Goal: Check status: Check status

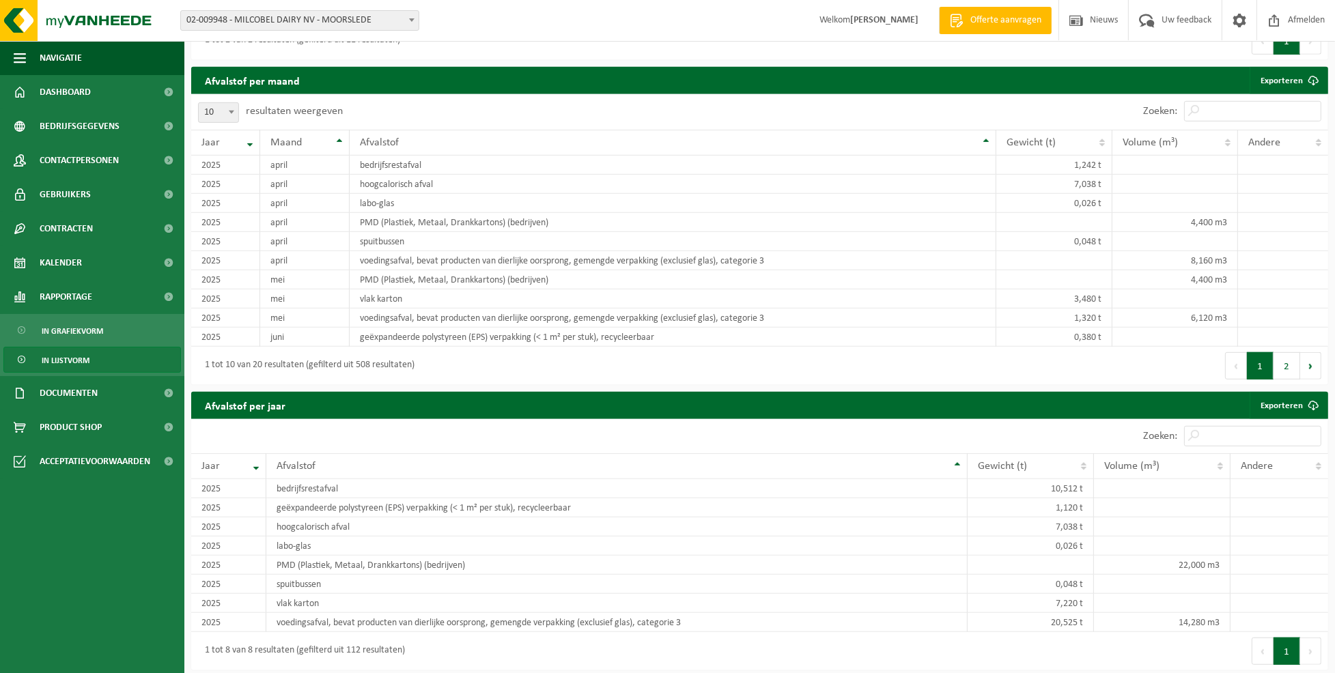
click at [411, 20] on b at bounding box center [411, 19] width 5 height 3
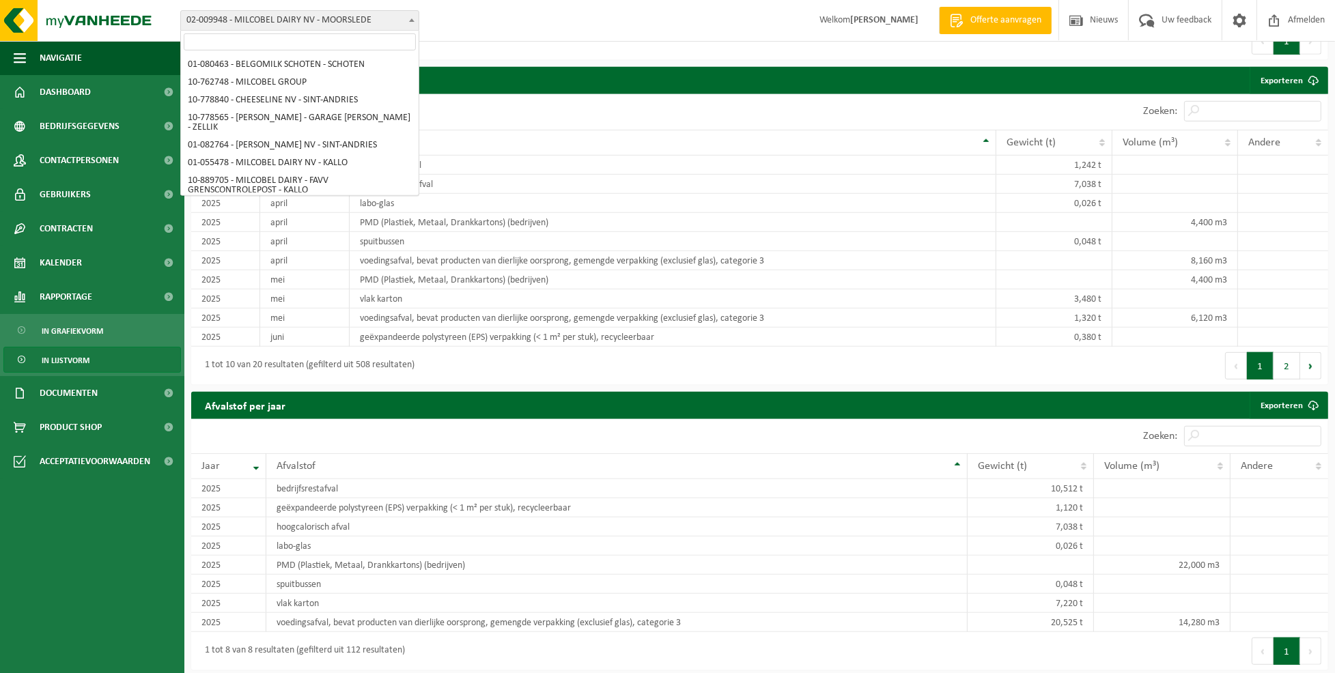
scroll to position [145, 0]
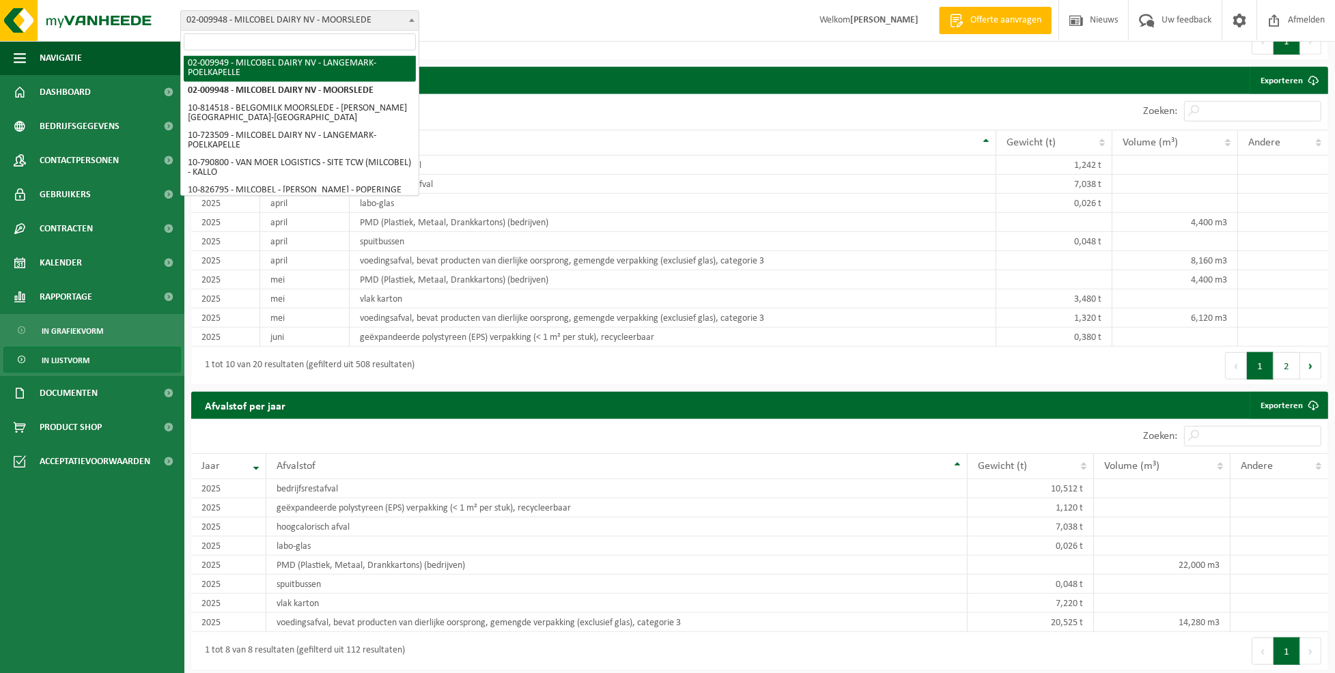
select select "1950"
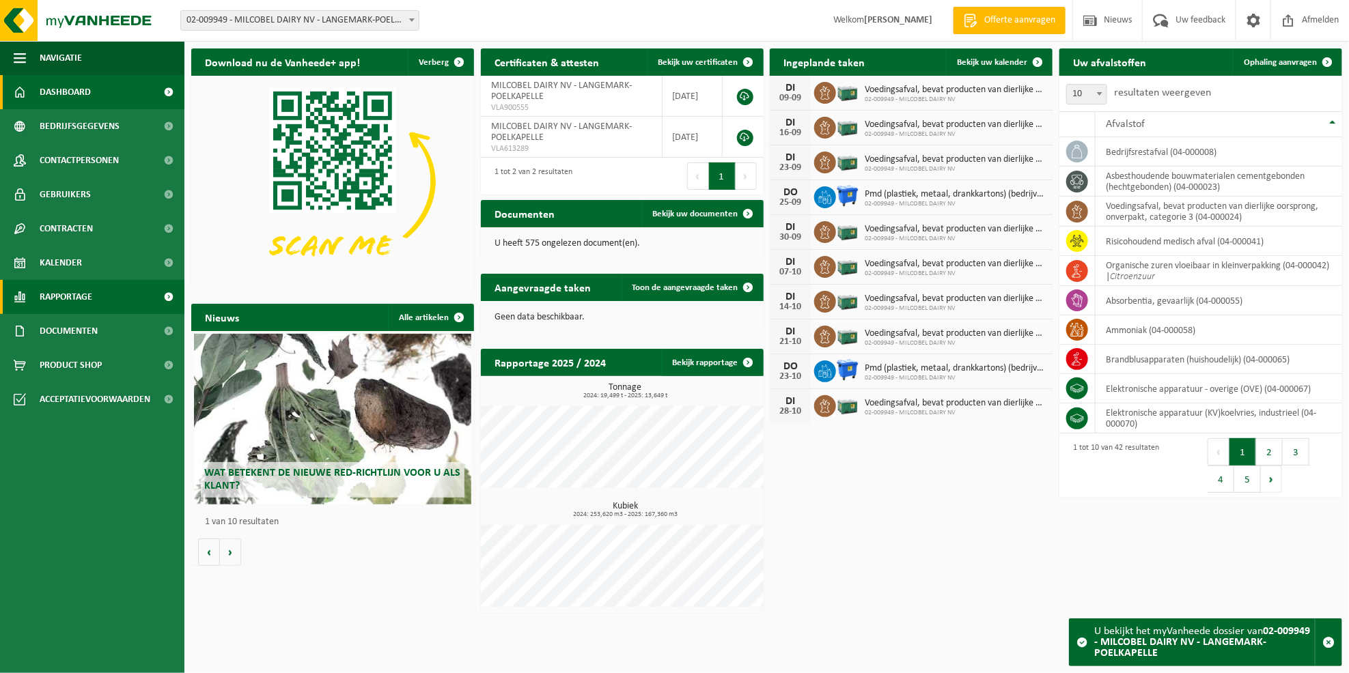
click at [89, 297] on span "Rapportage" at bounding box center [66, 297] width 53 height 34
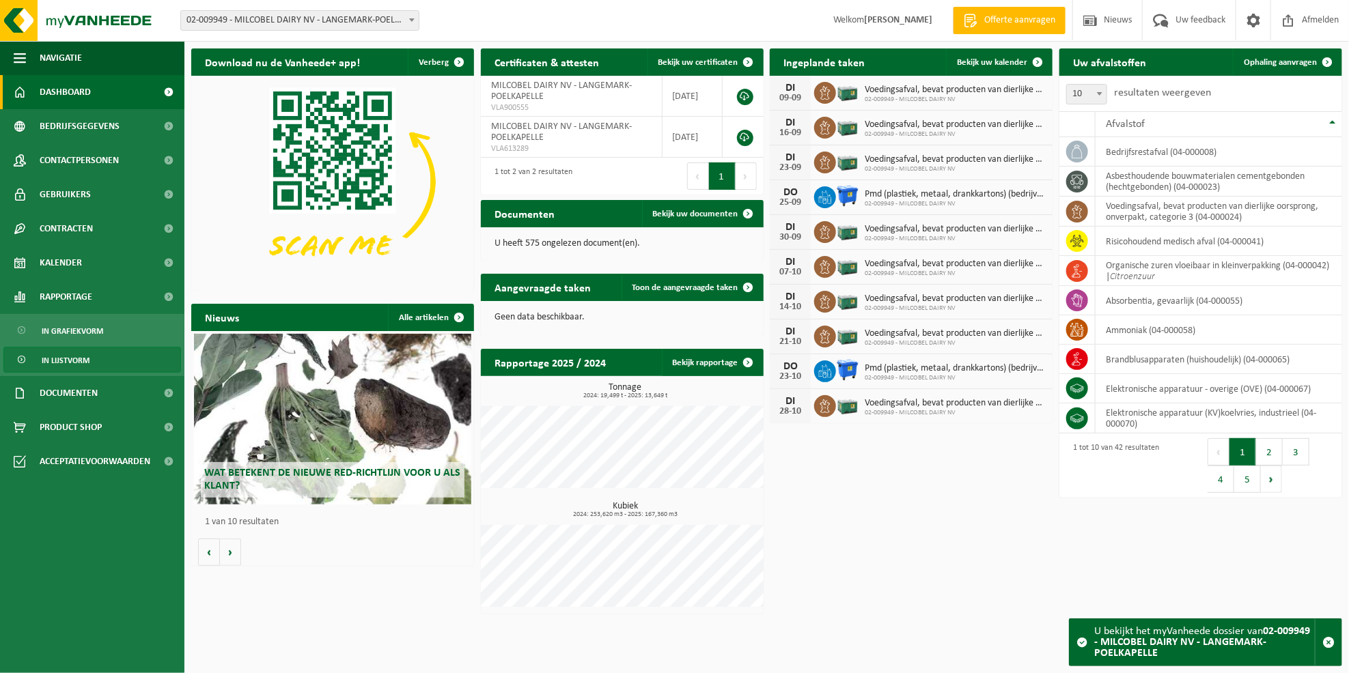
click at [83, 356] on span "In lijstvorm" at bounding box center [66, 361] width 48 height 26
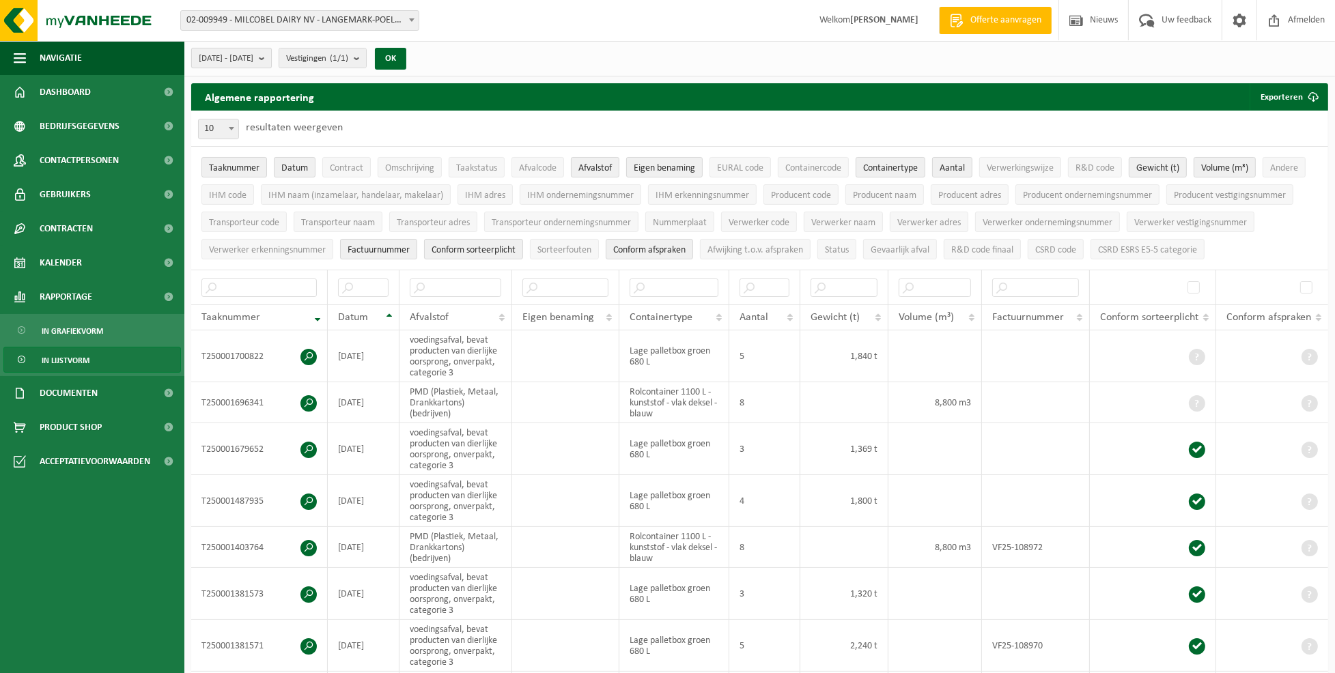
click at [271, 57] on b "submit" at bounding box center [265, 57] width 12 height 19
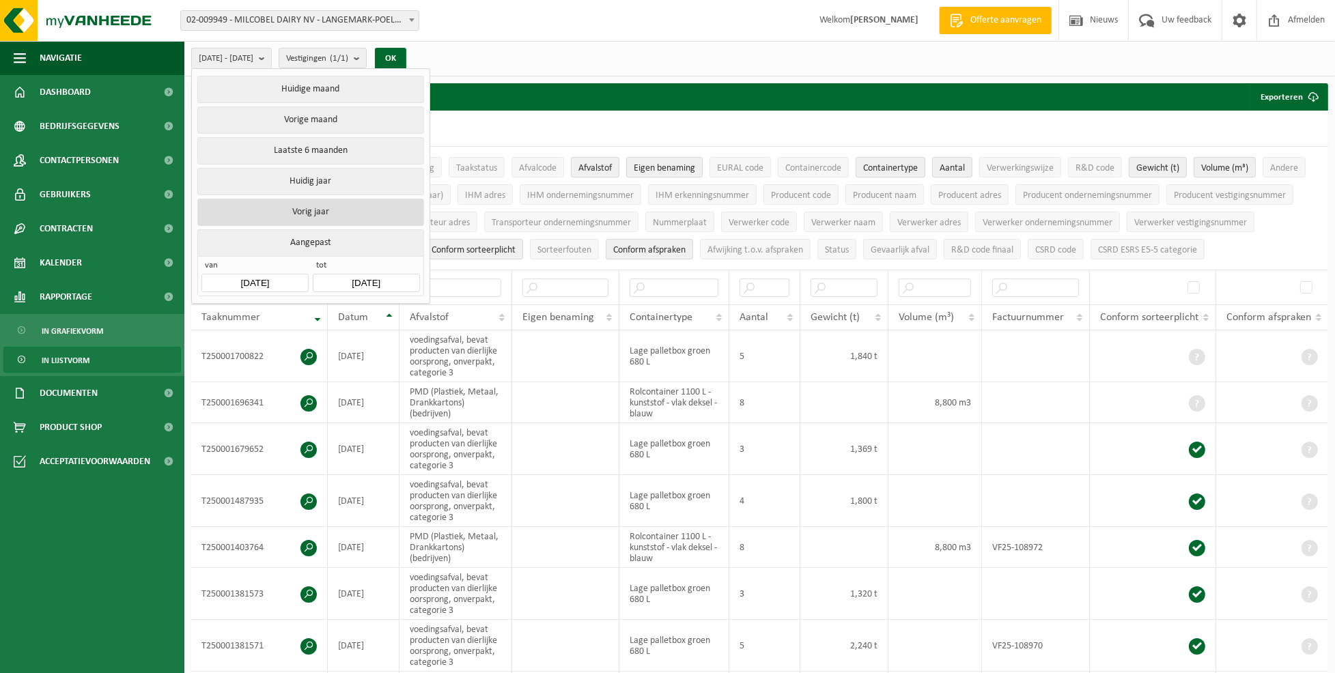
click at [296, 211] on button "Vorig jaar" at bounding box center [310, 212] width 226 height 27
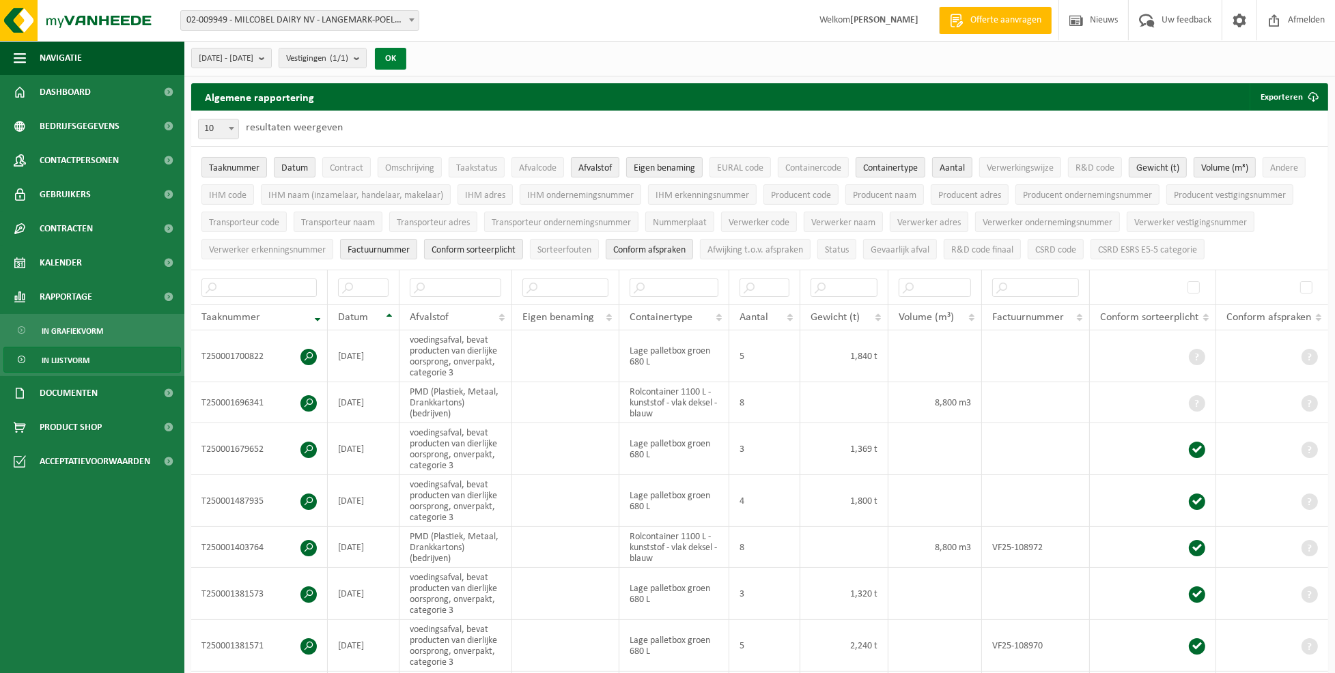
click at [406, 63] on button "OK" at bounding box center [390, 59] width 31 height 22
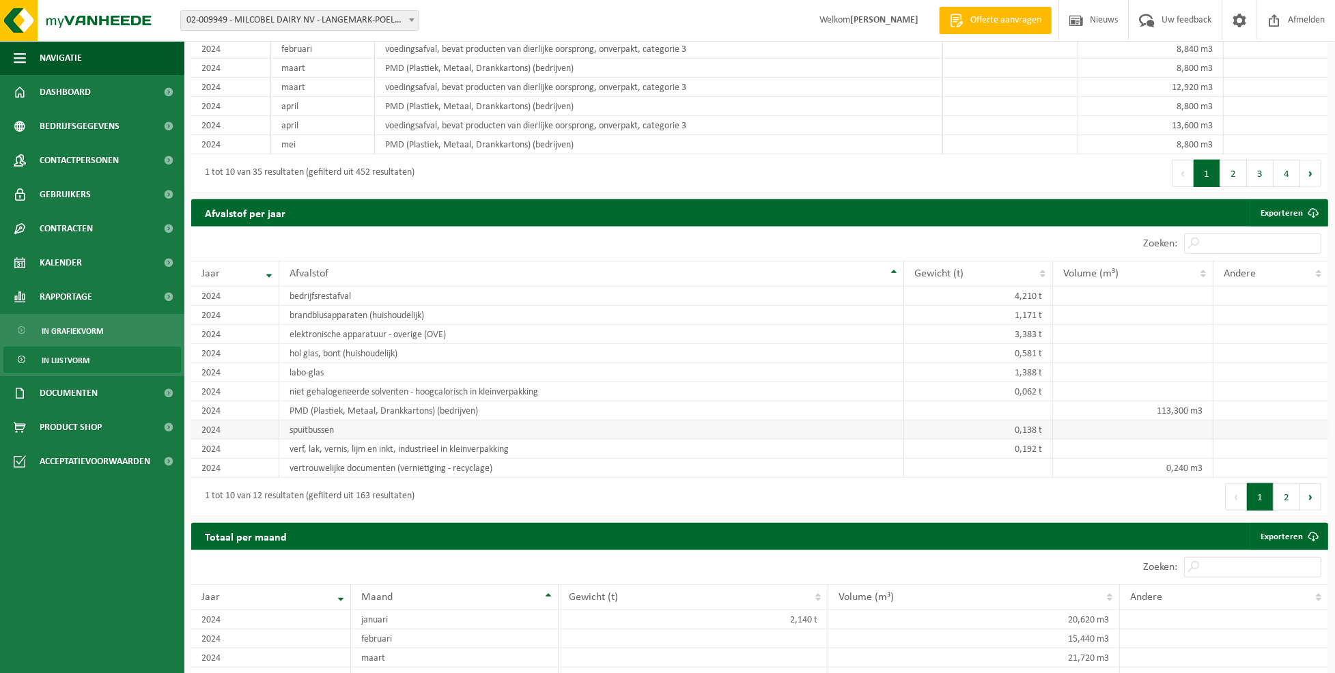
scroll to position [1145, 0]
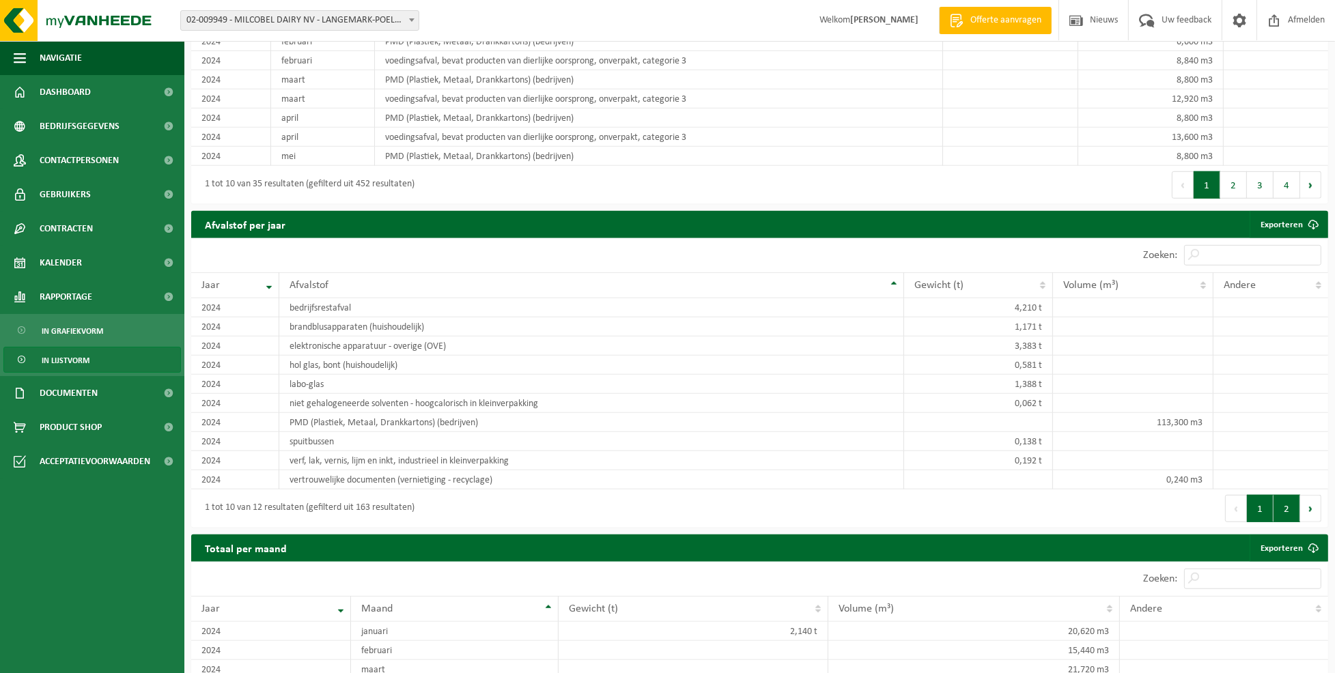
click at [1284, 516] on button "2" at bounding box center [1286, 508] width 27 height 27
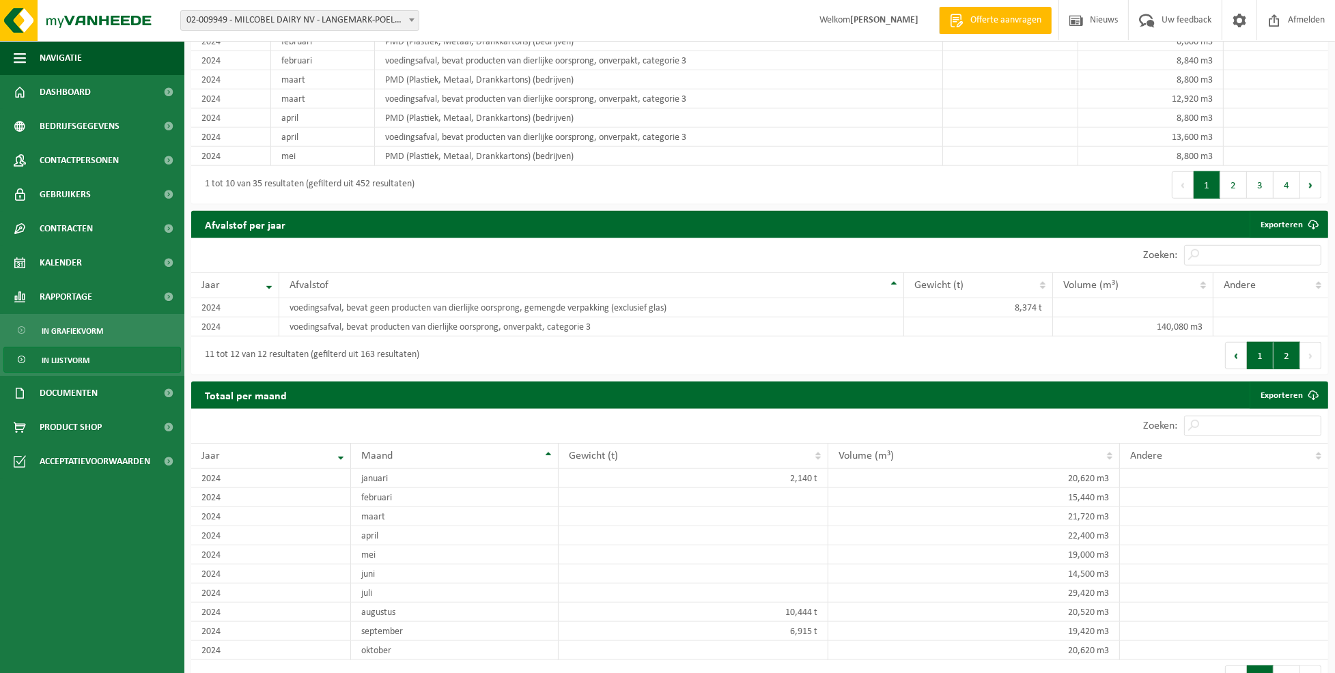
click at [1262, 358] on button "1" at bounding box center [1260, 355] width 27 height 27
